Goal: Information Seeking & Learning: Find contact information

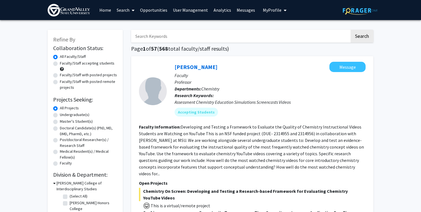
click at [166, 34] on input "Search Keywords" at bounding box center [240, 36] width 219 height 13
type input "Holder"
click at [351, 30] on button "Search" at bounding box center [362, 36] width 23 height 13
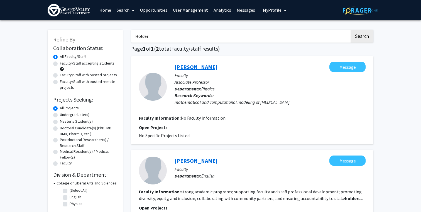
click at [189, 70] on link "[PERSON_NAME]" at bounding box center [196, 66] width 43 height 7
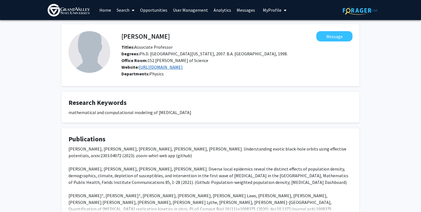
click at [163, 68] on link "[URL][DOMAIN_NAME]" at bounding box center [161, 67] width 44 height 6
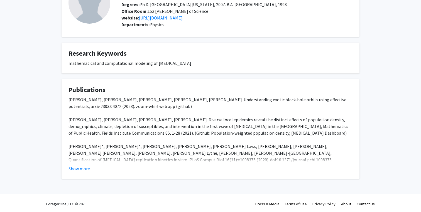
scroll to position [51, 0]
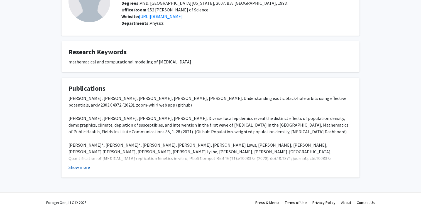
click at [82, 168] on button "Show more" at bounding box center [79, 167] width 21 height 7
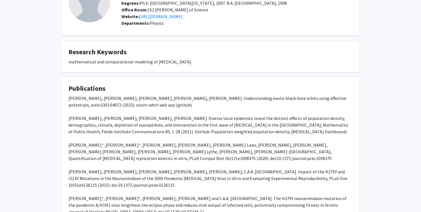
scroll to position [0, 0]
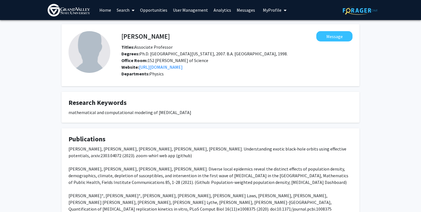
click at [65, 10] on img at bounding box center [69, 10] width 42 height 13
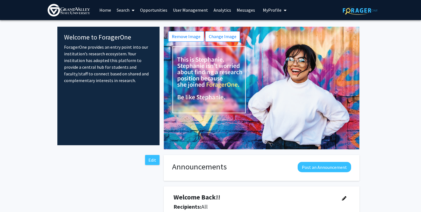
click at [143, 9] on link "Opportunities" at bounding box center [153, 9] width 33 height 19
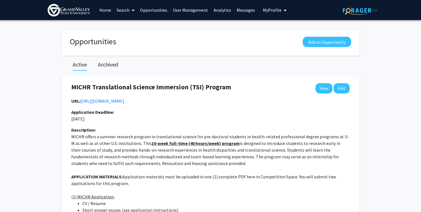
click at [243, 9] on link "Messages" at bounding box center [246, 9] width 24 height 19
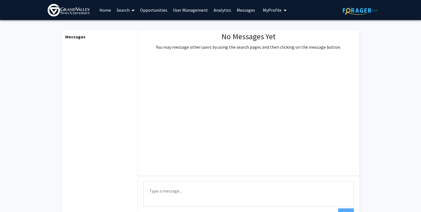
click at [354, 14] on img at bounding box center [360, 10] width 35 height 9
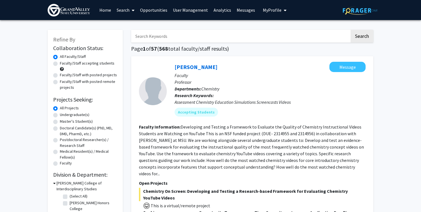
scroll to position [4, 0]
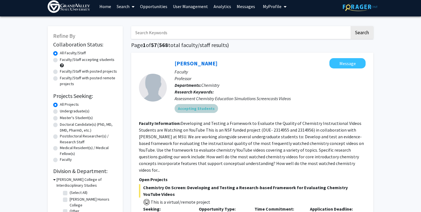
click at [197, 107] on mat-chip "Accepting Students" at bounding box center [196, 108] width 43 height 9
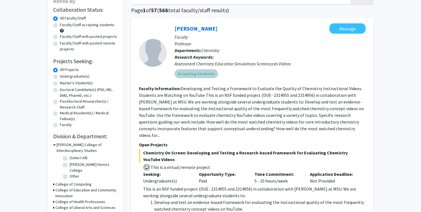
scroll to position [38, 0]
